Goal: Information Seeking & Learning: Learn about a topic

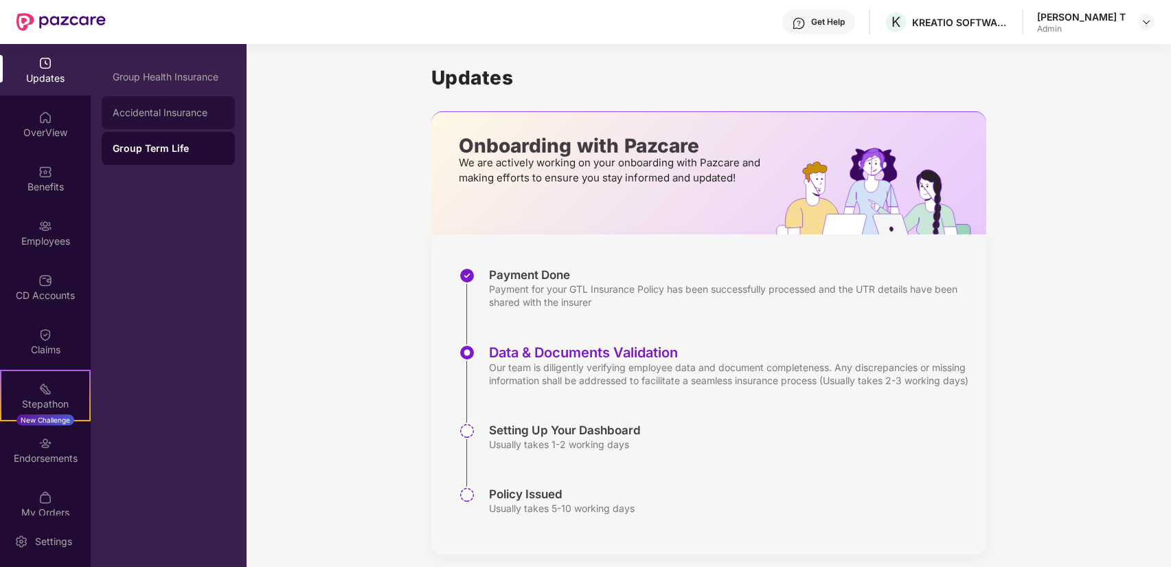
click at [224, 118] on div "Accidental Insurance" at bounding box center [168, 112] width 133 height 33
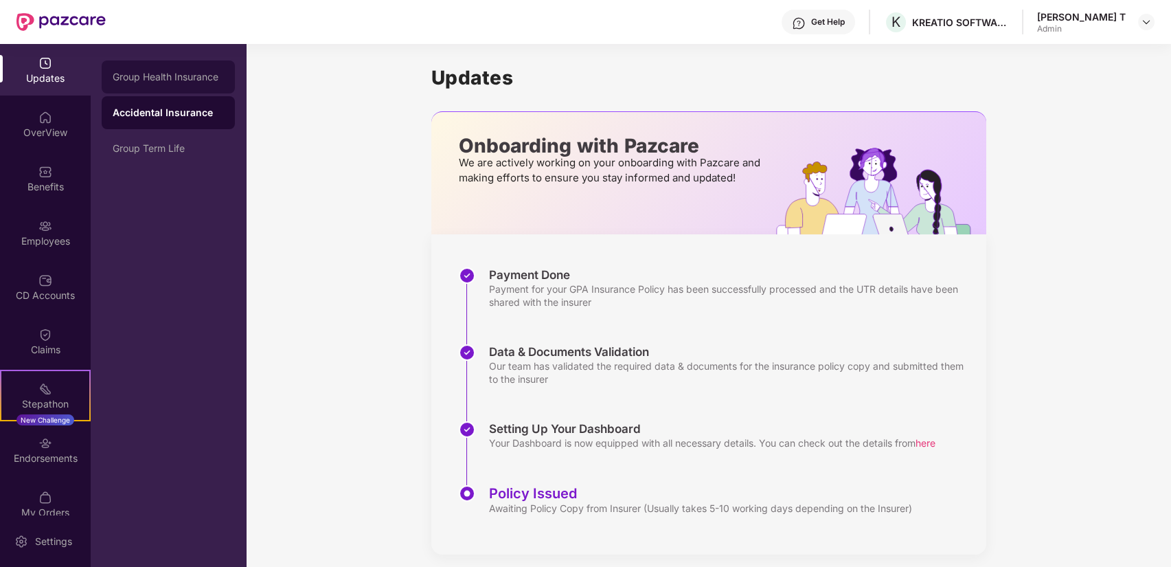
click at [195, 76] on div "Group Health Insurance" at bounding box center [168, 76] width 111 height 11
click at [189, 102] on div "Accidental Insurance" at bounding box center [168, 112] width 133 height 33
click at [180, 150] on div "Group Term Life" at bounding box center [168, 148] width 111 height 11
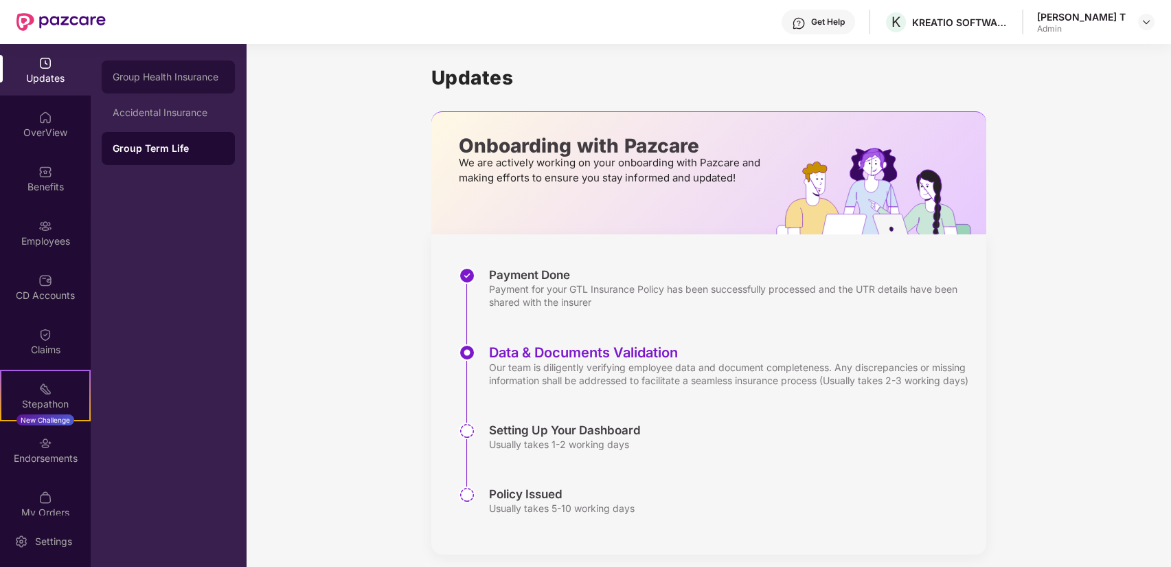
click at [169, 81] on div "Group Health Insurance" at bounding box center [168, 76] width 111 height 11
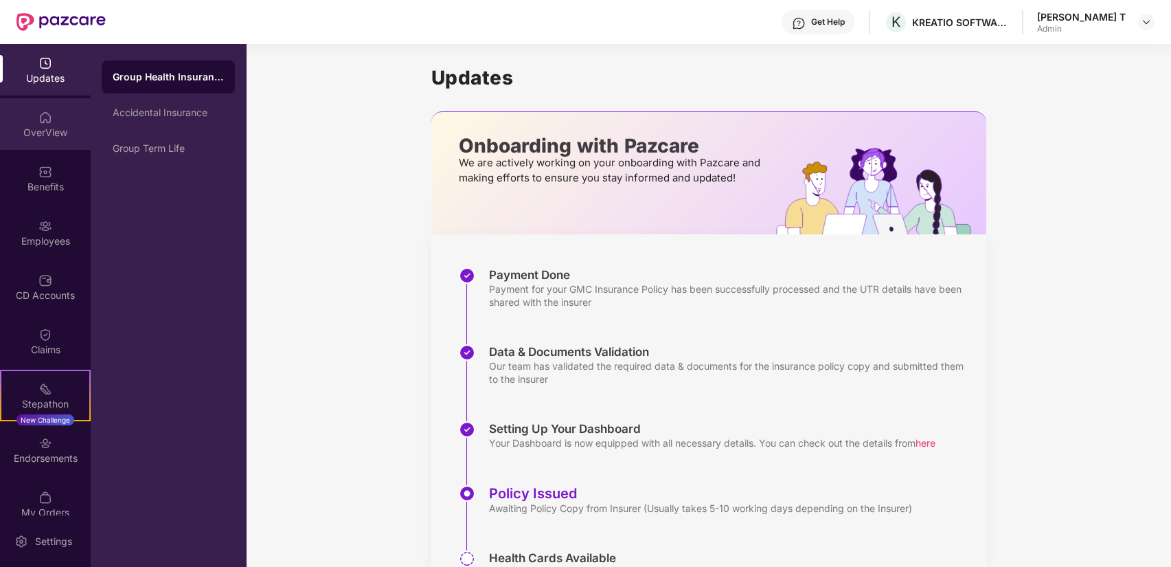
click at [40, 122] on img at bounding box center [45, 118] width 14 height 14
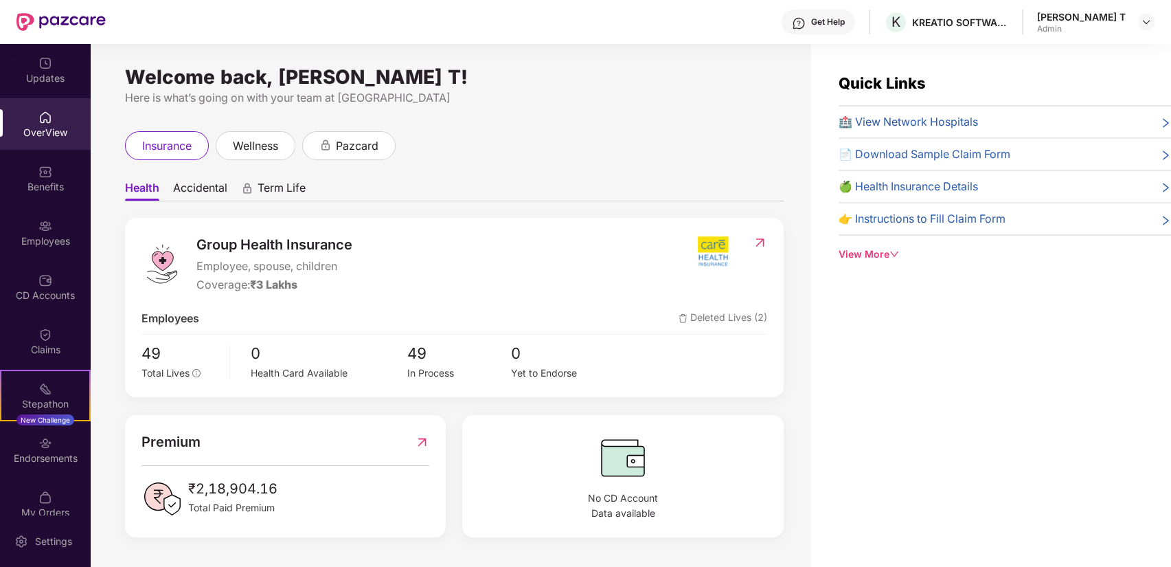
click at [262, 195] on span "Term Life" at bounding box center [282, 191] width 48 height 20
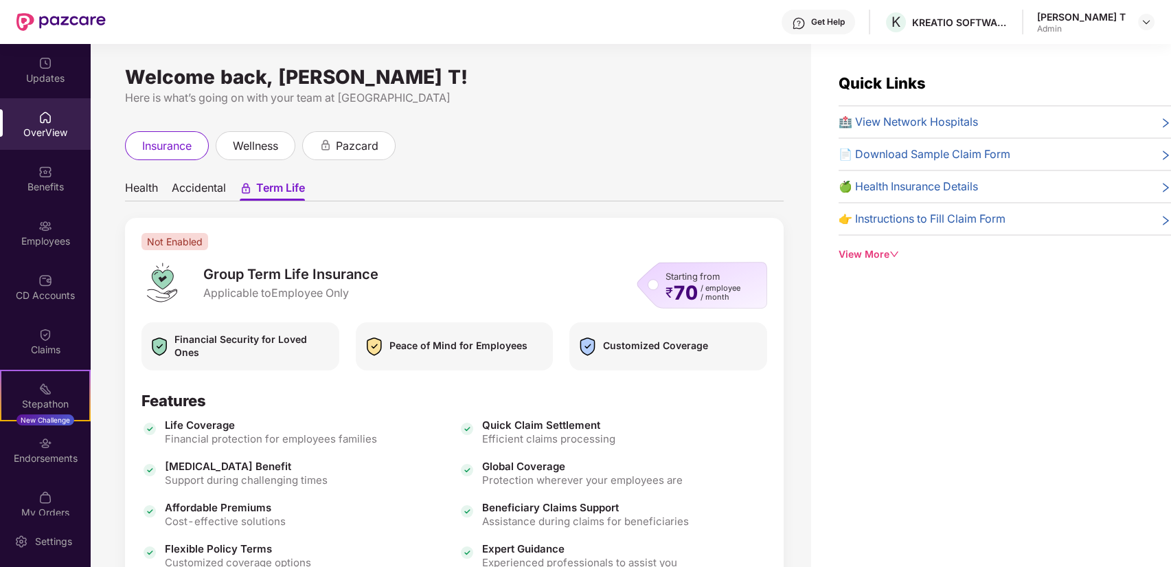
click at [218, 184] on span "Accidental" at bounding box center [199, 191] width 54 height 20
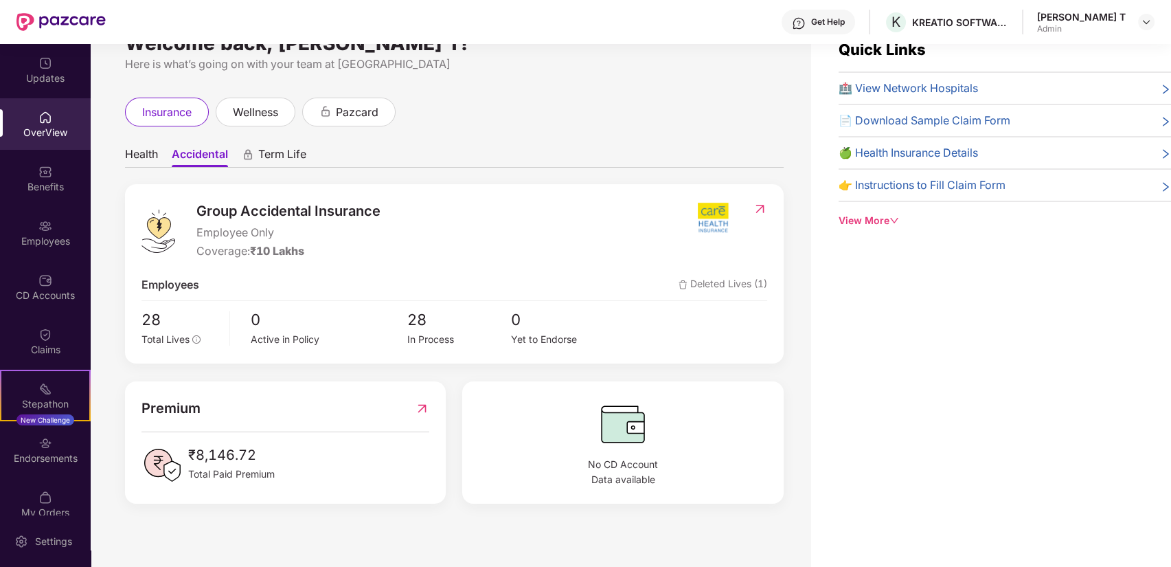
scroll to position [44, 0]
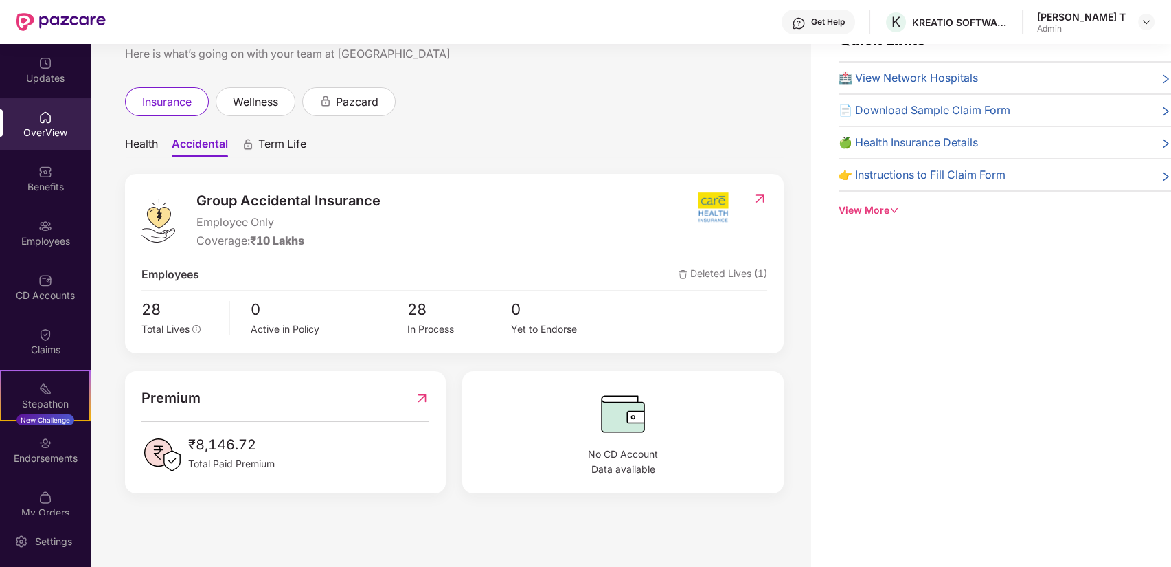
click at [422, 401] on img at bounding box center [422, 398] width 14 height 21
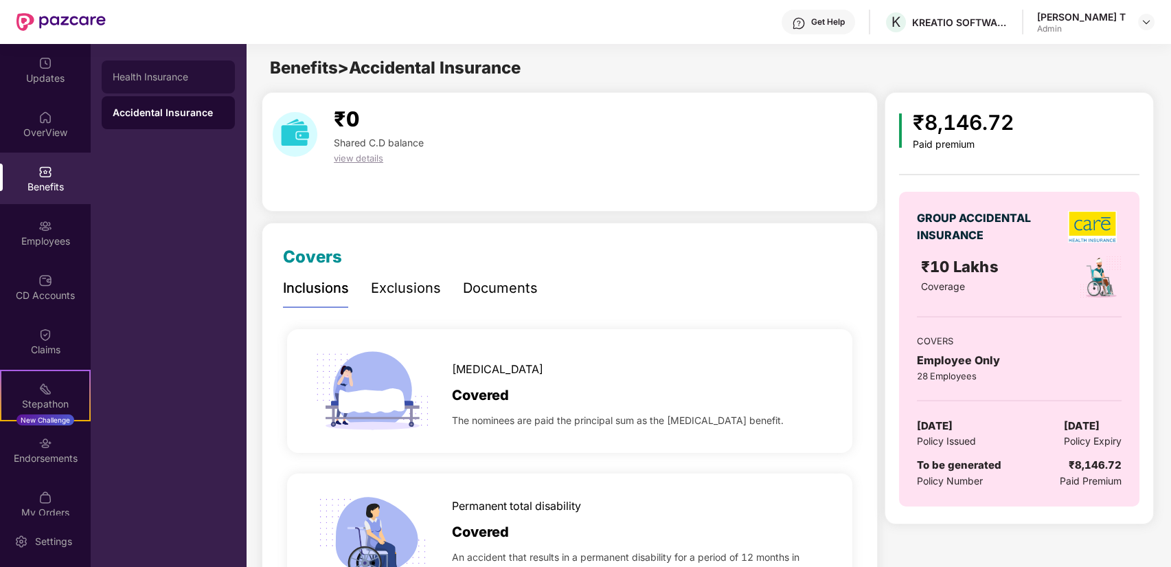
click at [176, 90] on div "Health Insurance" at bounding box center [168, 76] width 133 height 33
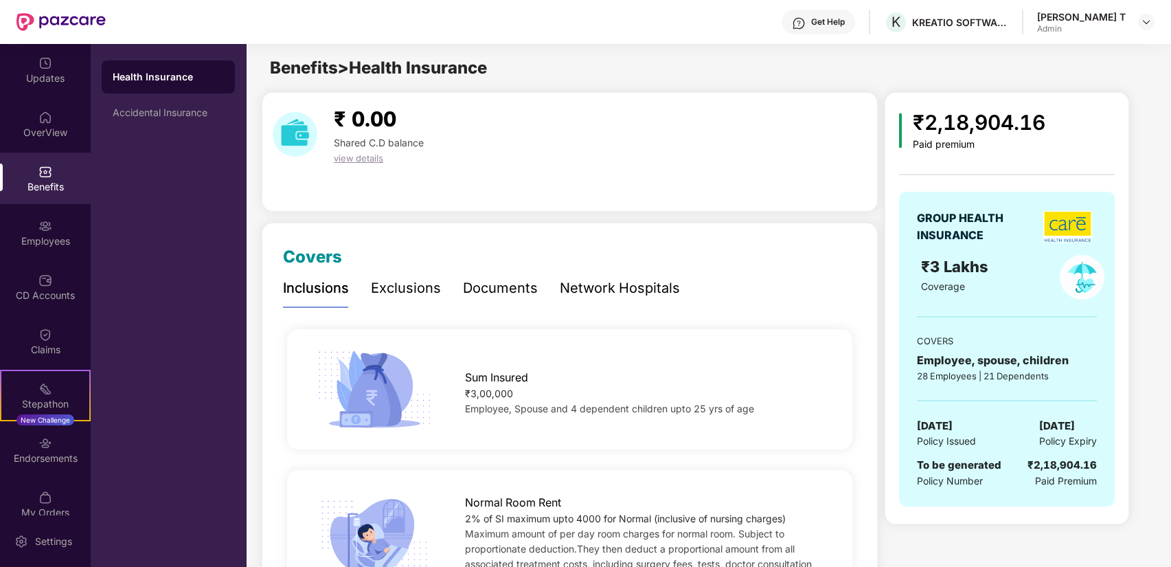
click at [366, 164] on div "view details" at bounding box center [378, 157] width 101 height 15
click at [359, 159] on span "view details" at bounding box center [358, 158] width 49 height 11
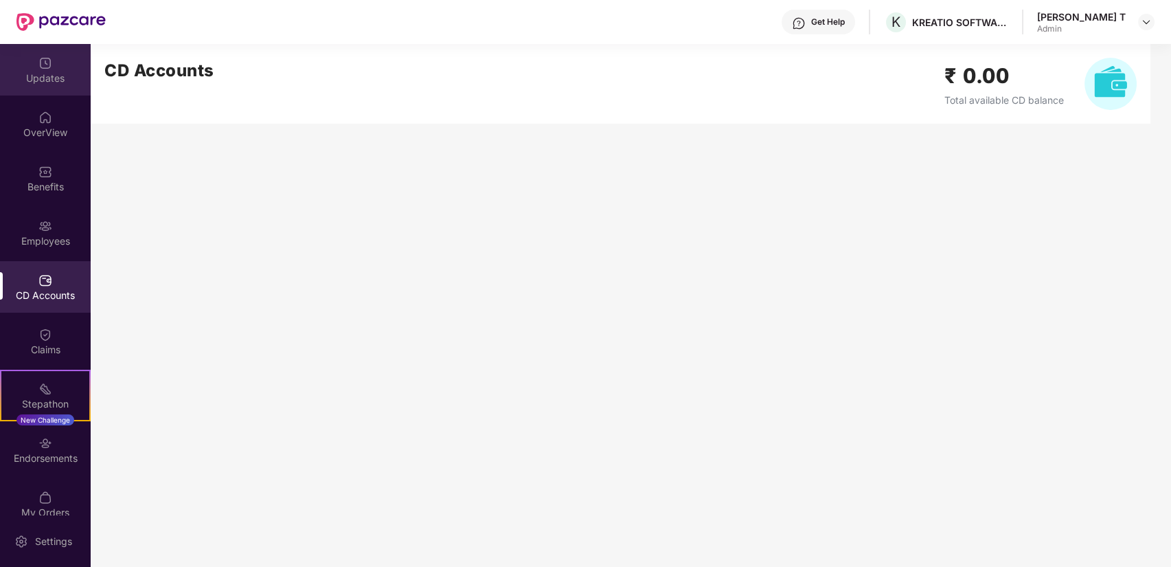
click at [52, 72] on div "Updates" at bounding box center [45, 78] width 91 height 14
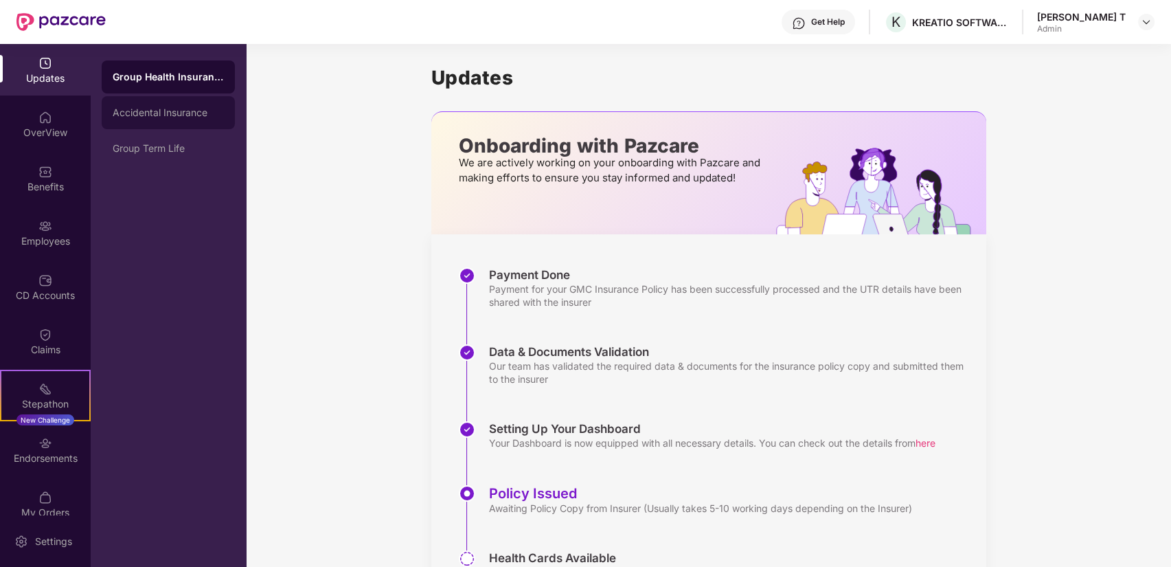
click at [220, 117] on div "Accidental Insurance" at bounding box center [168, 112] width 111 height 11
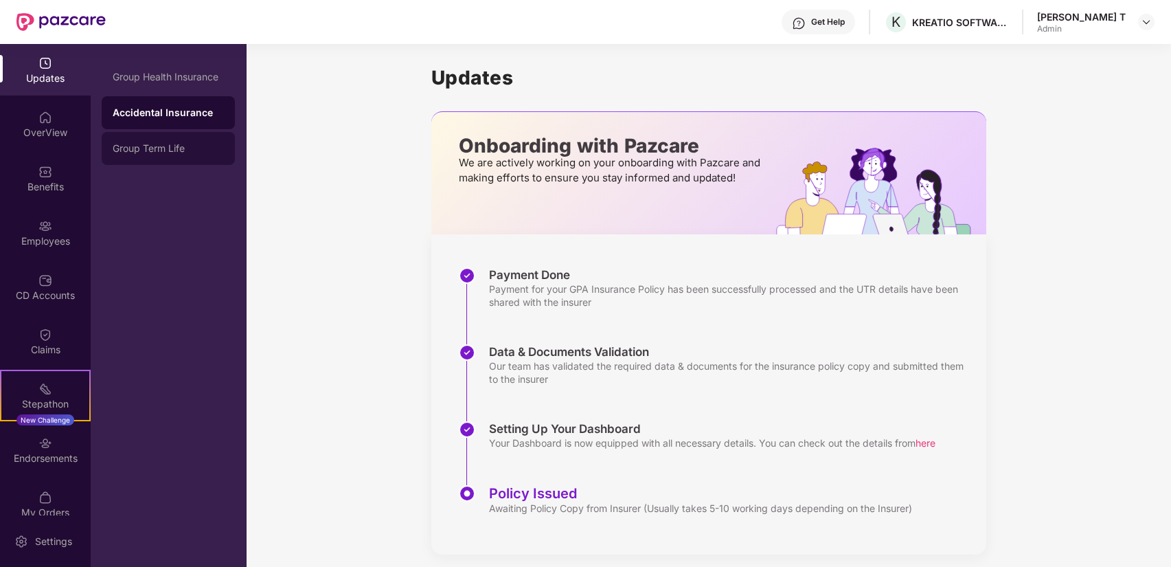
click at [189, 159] on div "Group Term Life" at bounding box center [168, 148] width 133 height 33
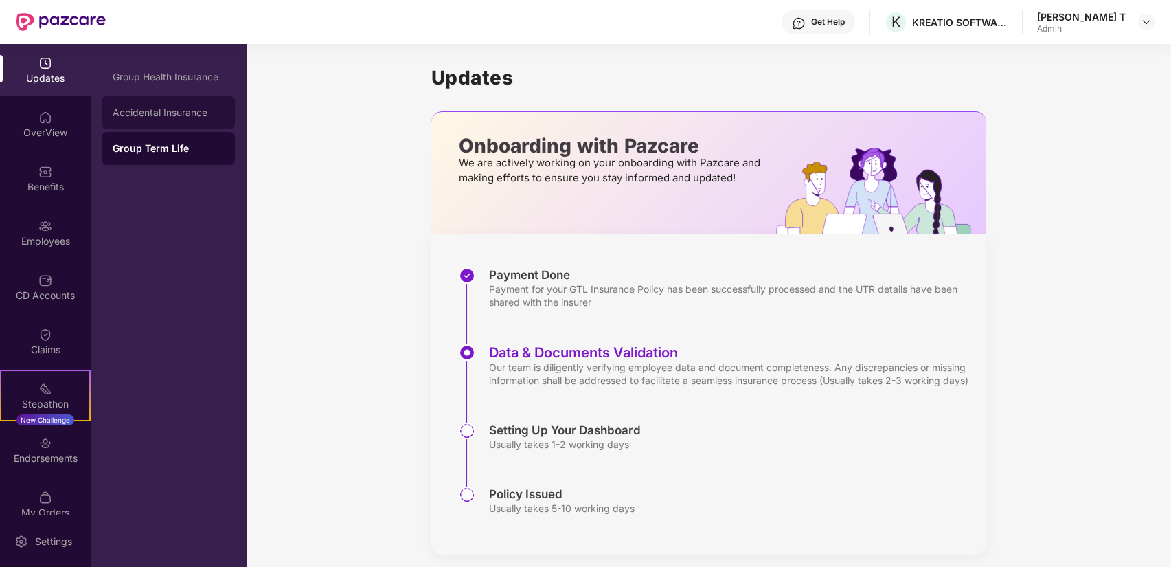
click at [185, 100] on div "Accidental Insurance" at bounding box center [168, 112] width 133 height 33
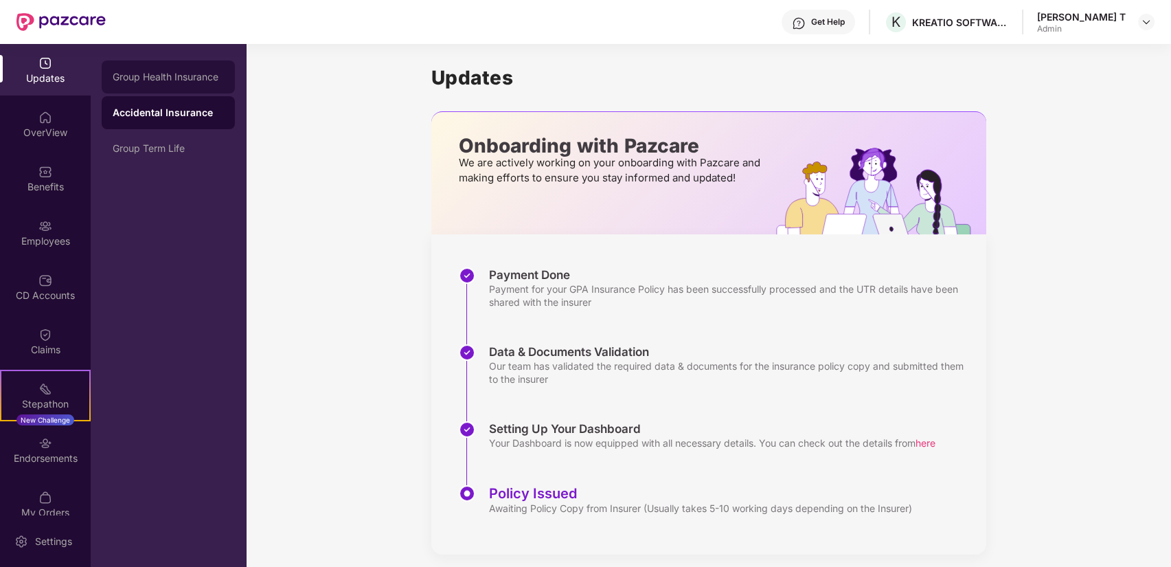
click at [191, 65] on div "Group Health Insurance" at bounding box center [168, 76] width 133 height 33
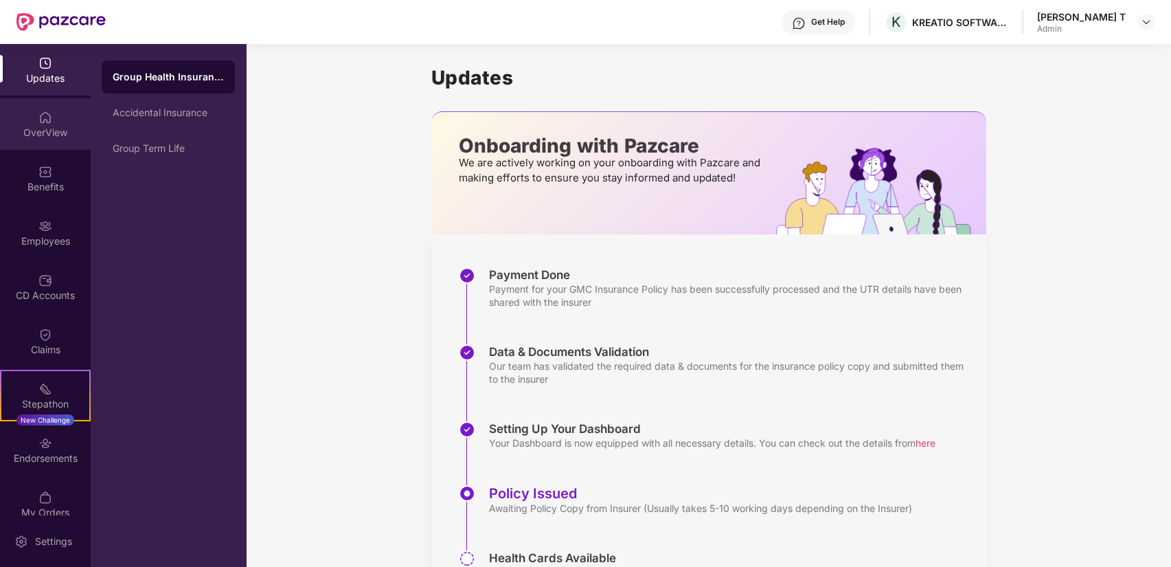
click at [56, 126] on div "OverView" at bounding box center [45, 133] width 91 height 14
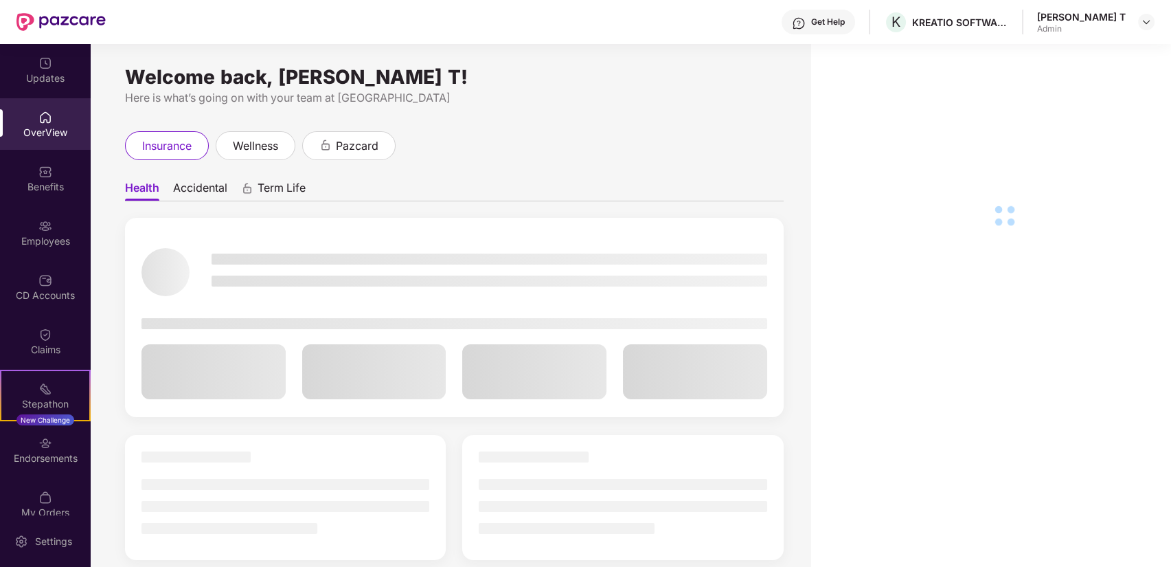
click at [56, 179] on div "Benefits" at bounding box center [45, 179] width 91 height 52
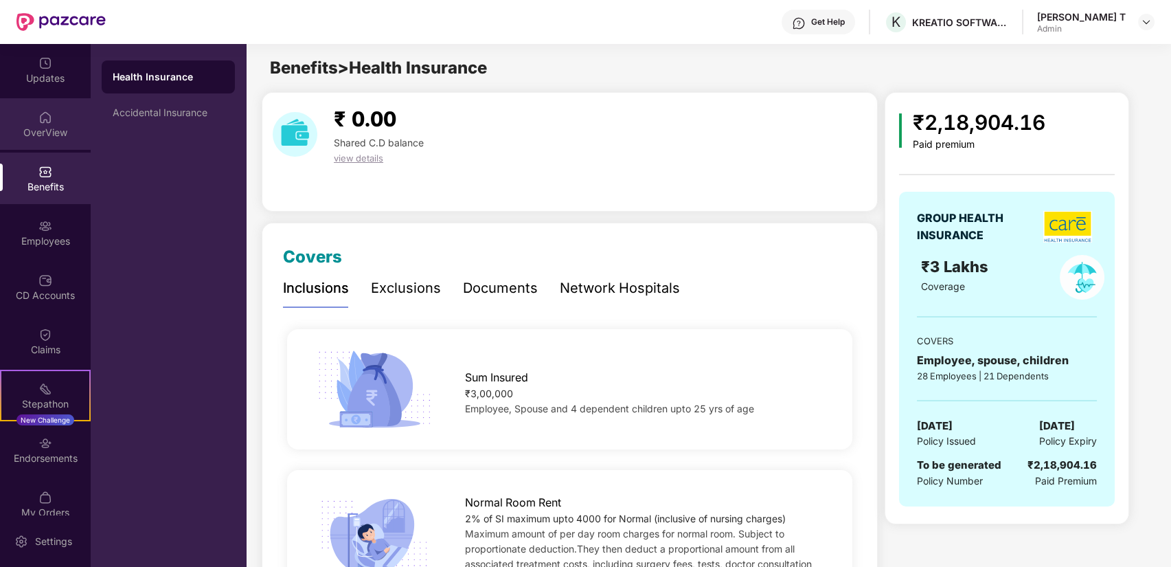
click at [67, 120] on div "OverView" at bounding box center [45, 124] width 91 height 52
